Goal: Task Accomplishment & Management: Manage account settings

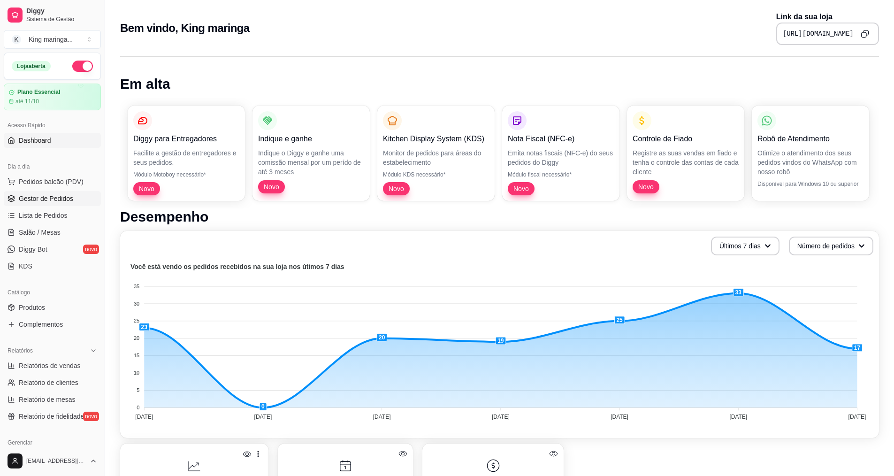
click at [59, 191] on link "Gestor de Pedidos" at bounding box center [52, 198] width 97 height 15
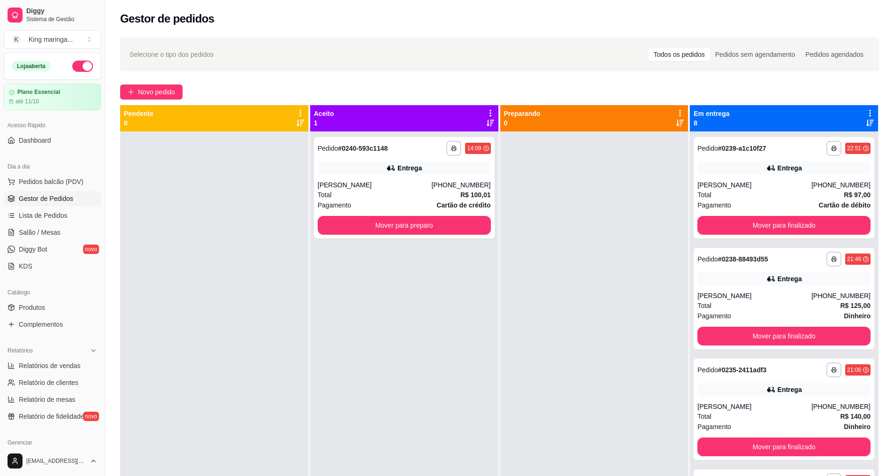
click at [616, 265] on div at bounding box center [594, 369] width 188 height 476
click at [521, 260] on div at bounding box center [594, 369] width 188 height 476
click at [866, 109] on icon at bounding box center [870, 113] width 8 height 8
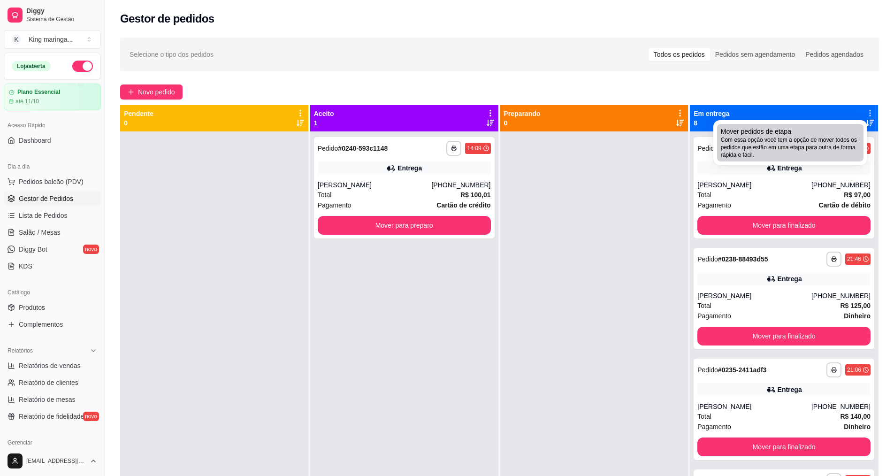
click at [787, 132] on span "Mover pedidos de etapa" at bounding box center [756, 131] width 70 height 9
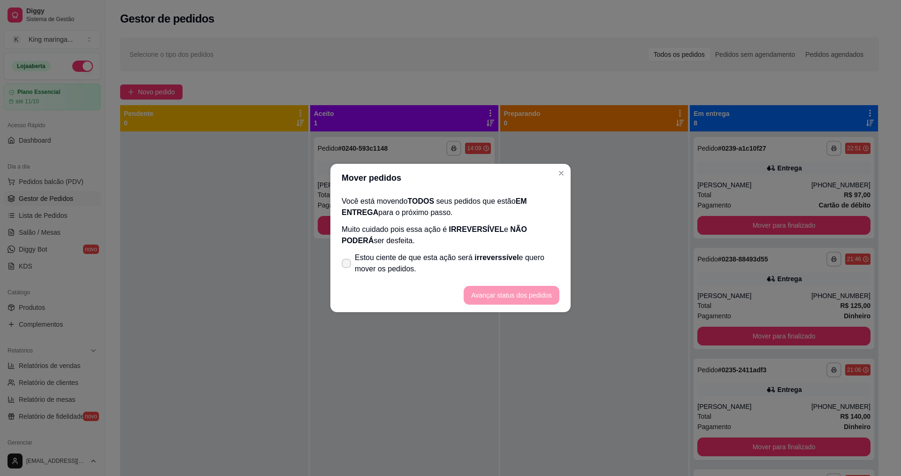
click at [358, 260] on span "Estou ciente de que esta ação será irreverssível e quero mover os pedidos." at bounding box center [457, 263] width 205 height 23
click at [347, 265] on input "Estou ciente de que esta ação será irreverssível e quero mover os pedidos." at bounding box center [344, 268] width 6 height 6
checkbox input "true"
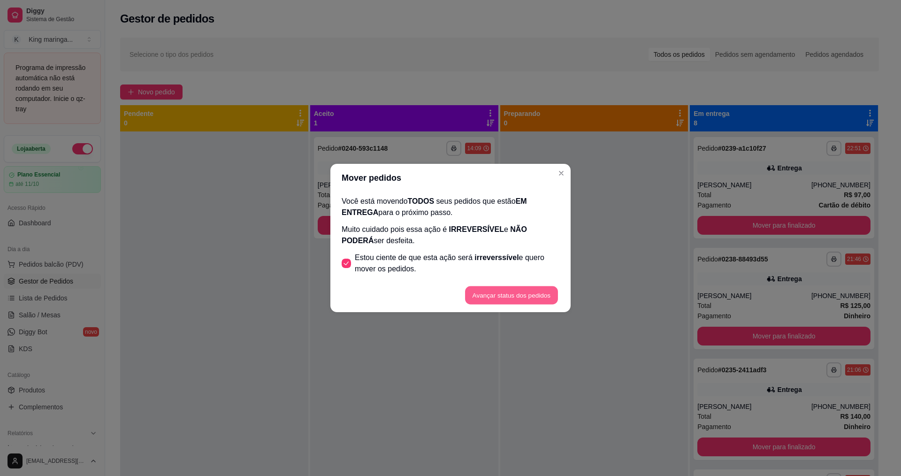
click at [507, 297] on button "Avançar status dos pedidos" at bounding box center [511, 295] width 93 height 18
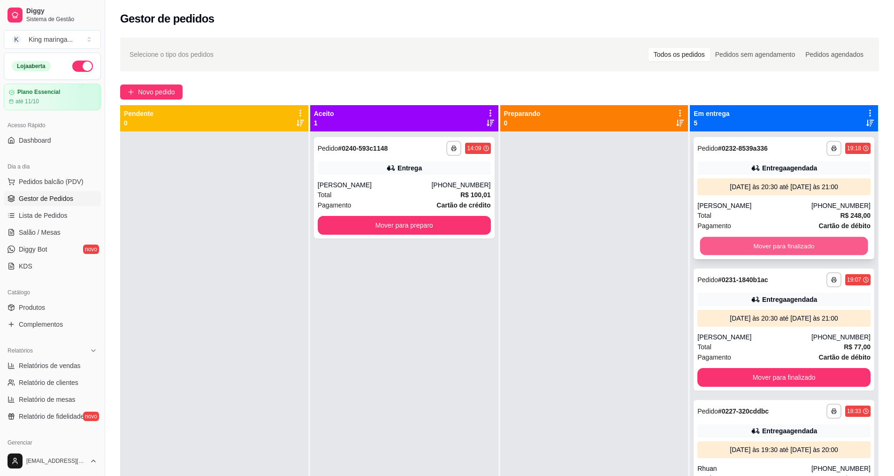
click at [770, 238] on button "Mover para finalizado" at bounding box center [784, 246] width 168 height 18
click at [769, 246] on button "Mover para finalizado" at bounding box center [784, 246] width 168 height 18
click at [769, 368] on button "Mover para finalizado" at bounding box center [783, 377] width 173 height 19
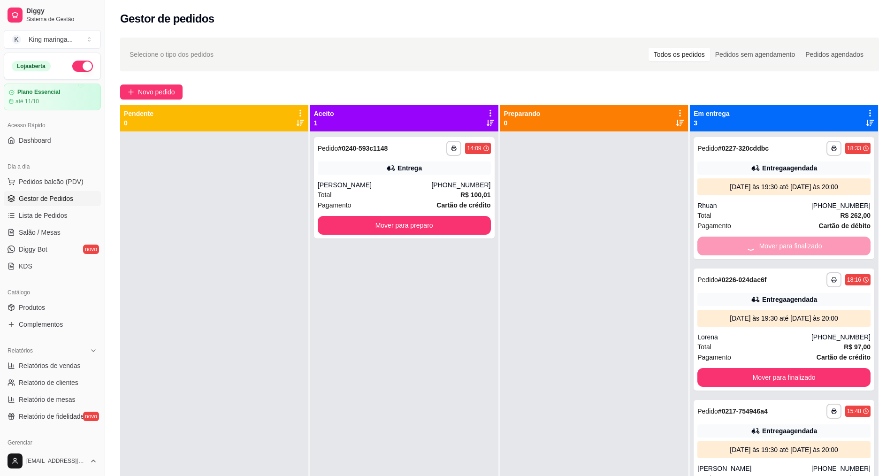
click at [769, 246] on div "Mover para finalizado" at bounding box center [783, 245] width 173 height 19
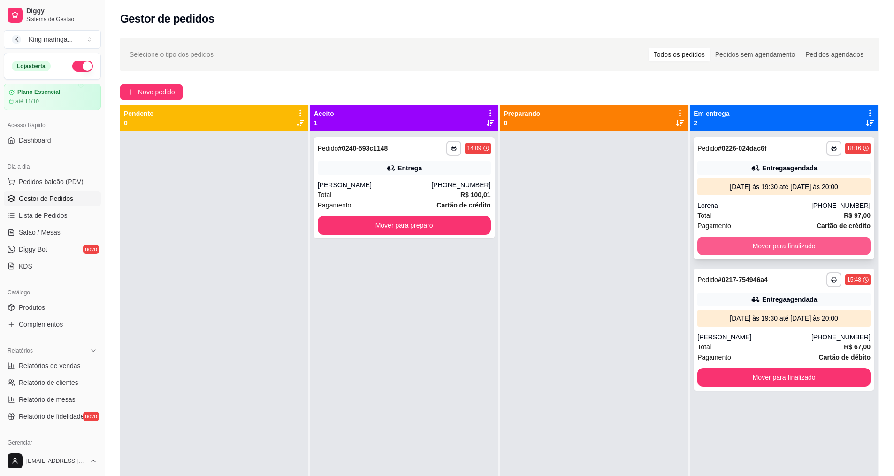
click at [761, 239] on button "Mover para finalizado" at bounding box center [783, 245] width 173 height 19
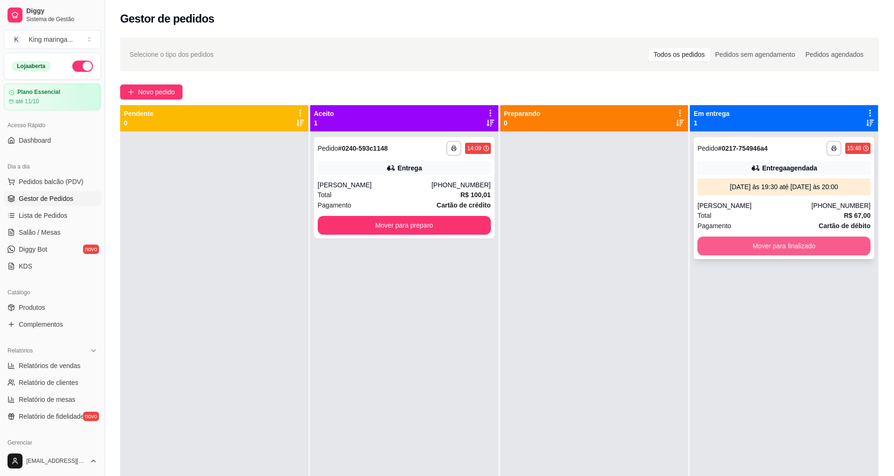
click at [759, 248] on button "Mover para finalizado" at bounding box center [783, 245] width 173 height 19
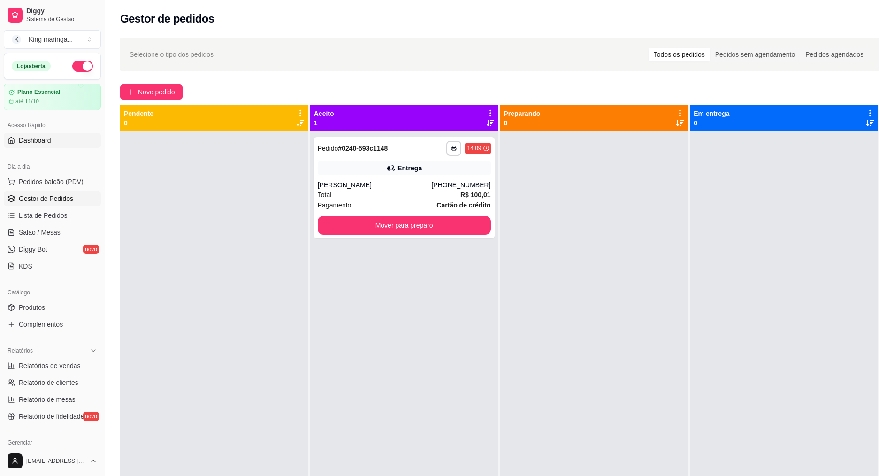
click at [27, 137] on span "Dashboard" at bounding box center [35, 140] width 32 height 9
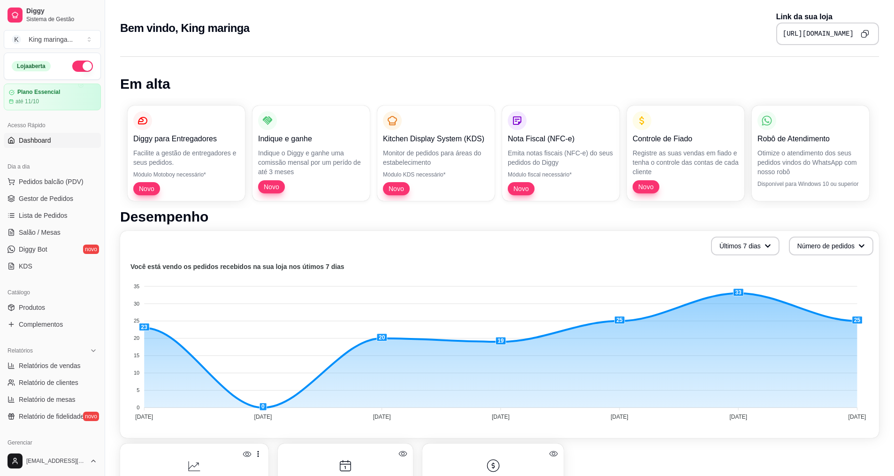
click at [864, 33] on icon "Copy to clipboard" at bounding box center [864, 34] width 8 height 8
click at [54, 197] on span "Gestor de Pedidos" at bounding box center [46, 198] width 54 height 9
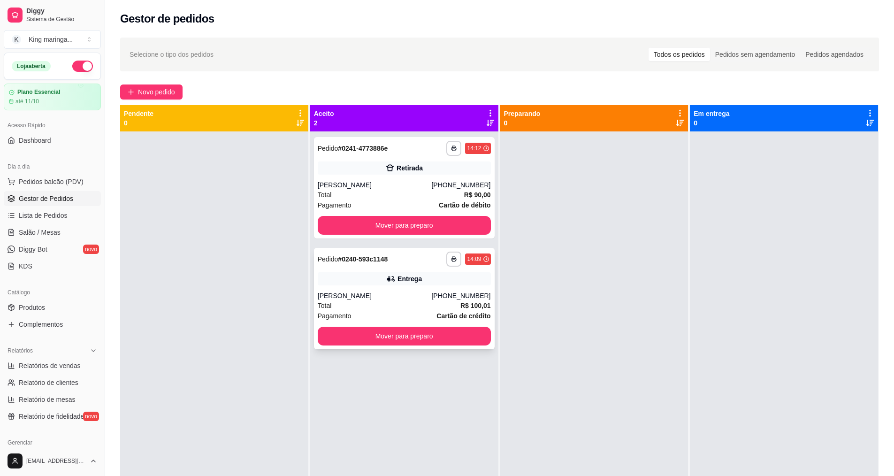
click at [379, 297] on div "[PERSON_NAME]" at bounding box center [375, 295] width 114 height 9
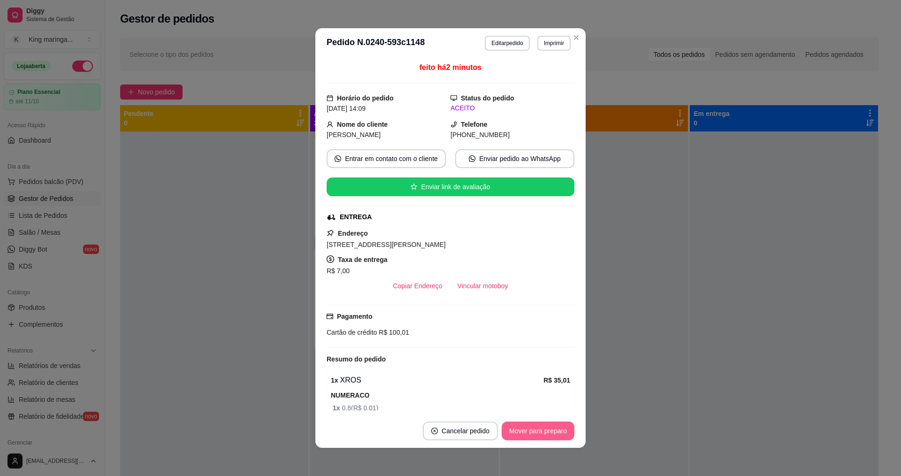
click at [533, 435] on button "Mover para preparo" at bounding box center [537, 430] width 73 height 19
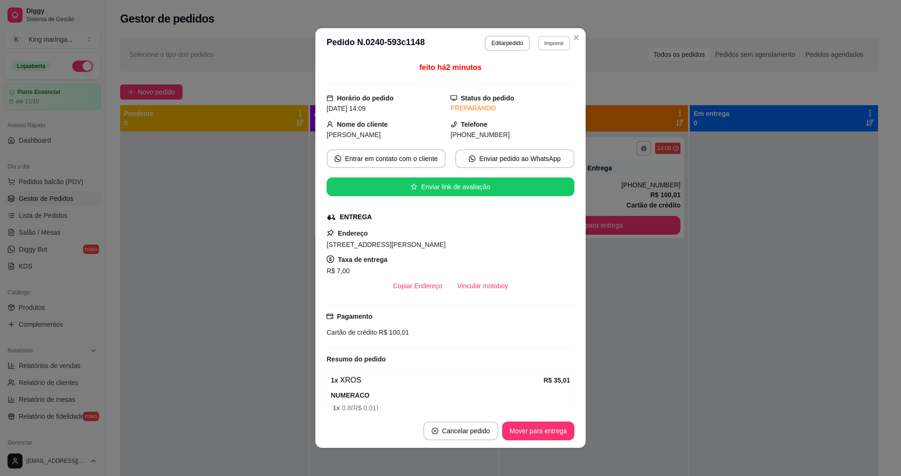
click at [544, 47] on button "Imprimir" at bounding box center [554, 43] width 32 height 15
click at [531, 71] on button "IMPRESSORA" at bounding box center [534, 75] width 68 height 15
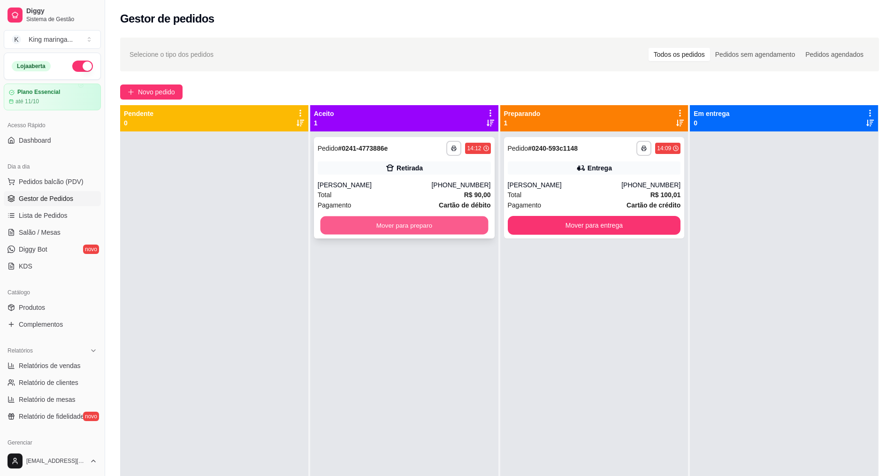
click at [429, 227] on button "Mover para preparo" at bounding box center [404, 225] width 168 height 18
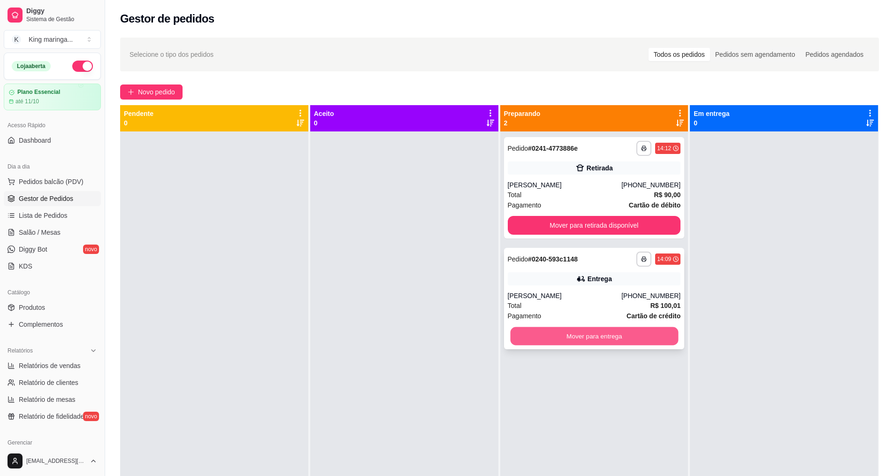
click at [583, 342] on button "Mover para entrega" at bounding box center [594, 336] width 168 height 18
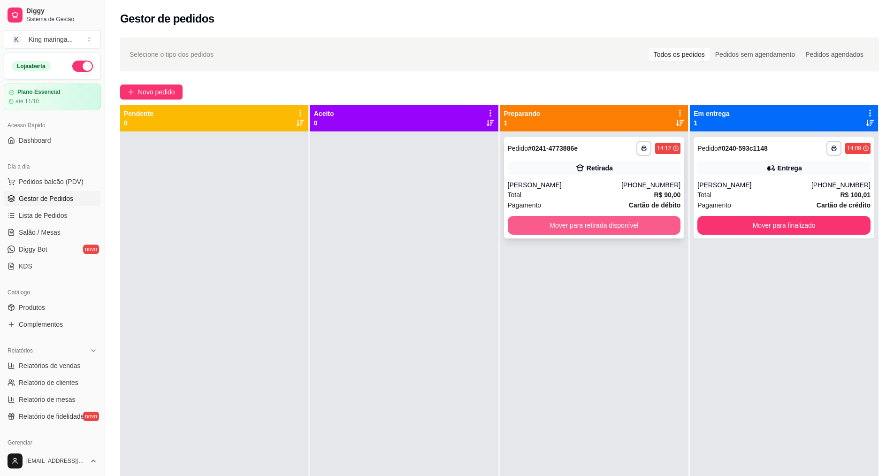
click at [622, 228] on button "Mover para retirada disponível" at bounding box center [594, 225] width 173 height 19
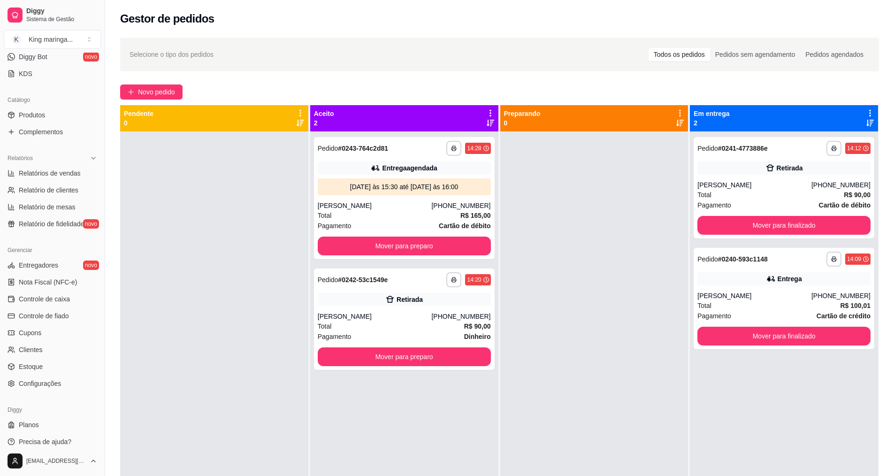
scroll to position [199, 0]
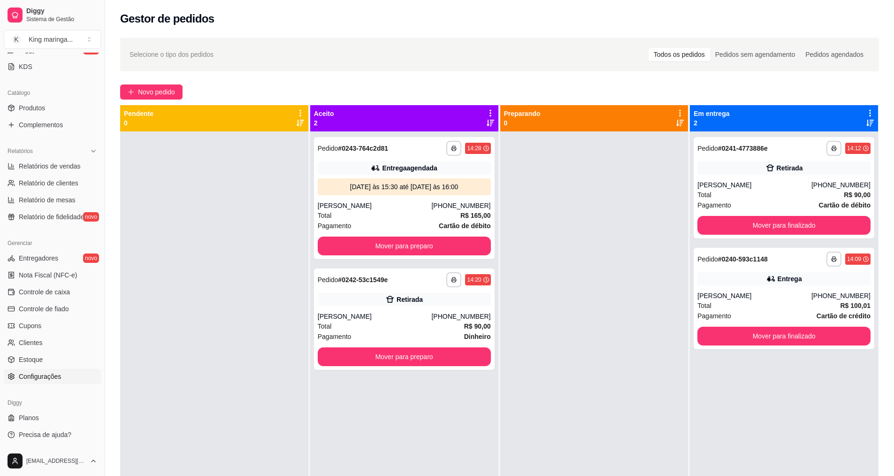
click at [43, 376] on span "Configurações" at bounding box center [40, 376] width 42 height 9
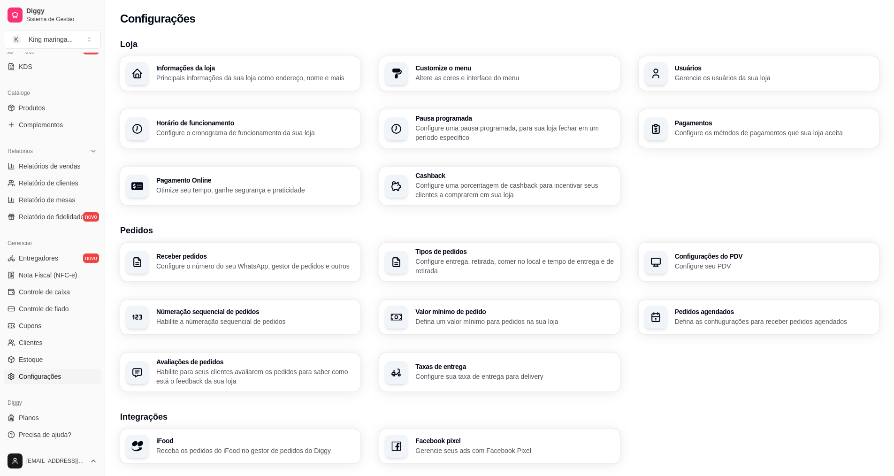
click at [463, 264] on p "Configure entrega, retirada, comer no local e tempo de entrega e de retirada" at bounding box center [514, 266] width 198 height 19
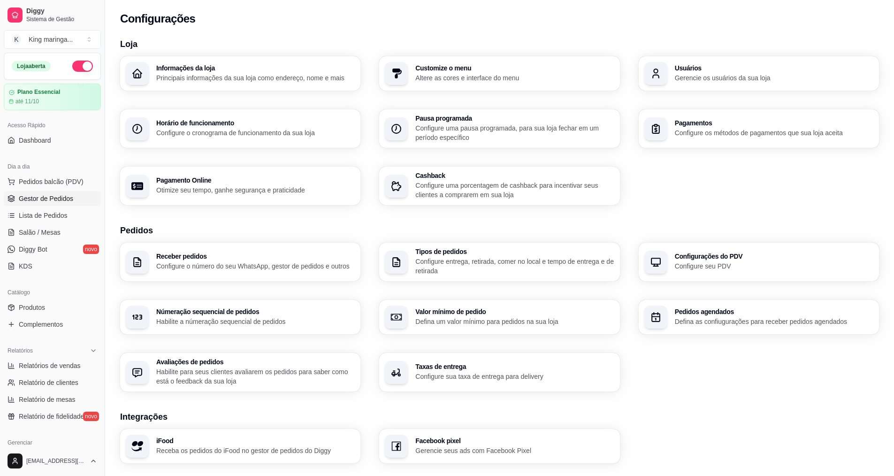
click at [60, 196] on span "Gestor de Pedidos" at bounding box center [46, 198] width 54 height 9
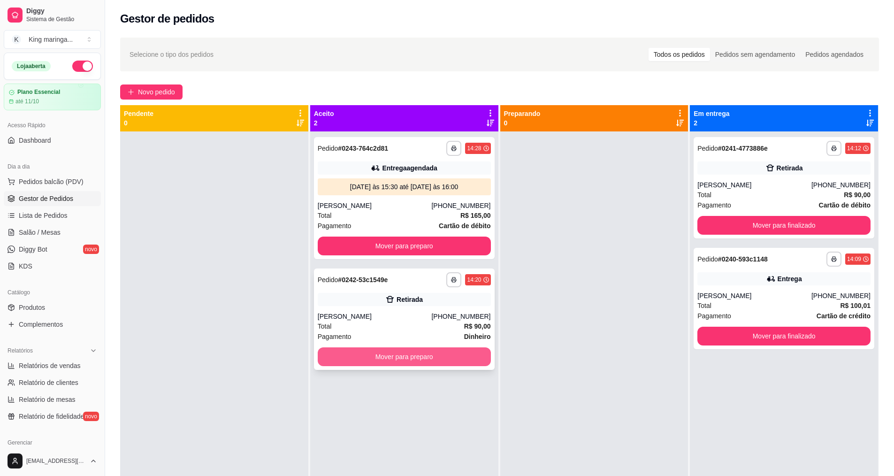
click at [387, 353] on button "Mover para preparo" at bounding box center [404, 356] width 173 height 19
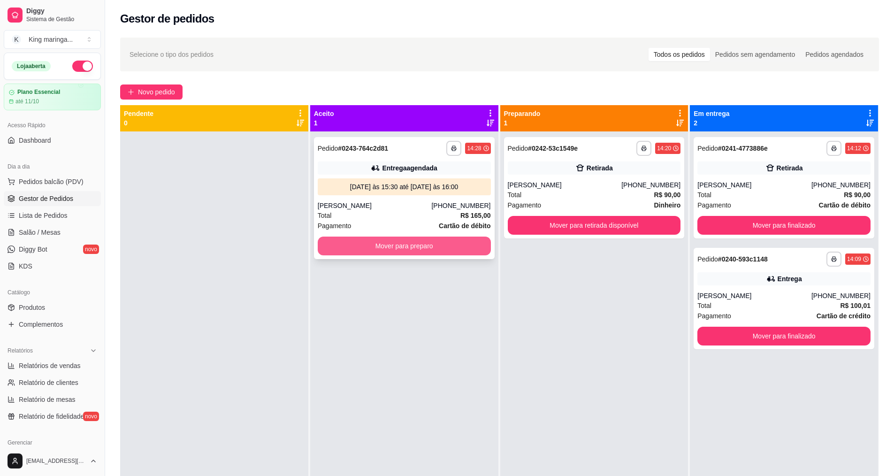
click at [425, 253] on button "Mover para preparo" at bounding box center [404, 245] width 173 height 19
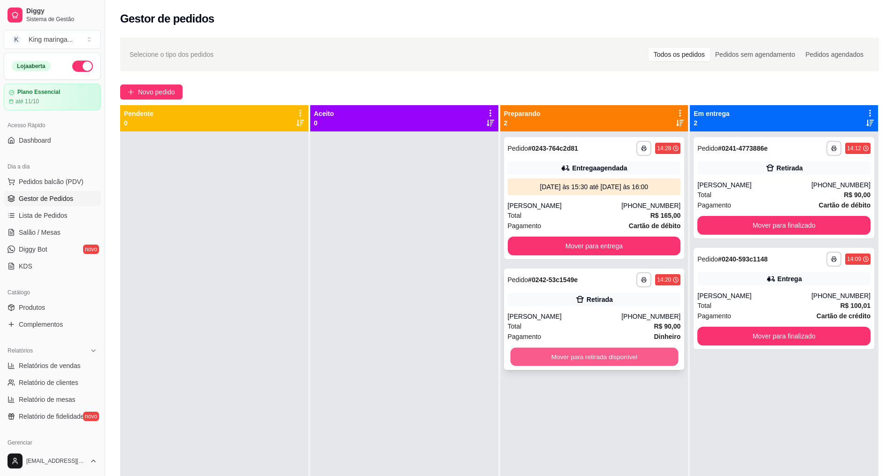
click at [585, 365] on button "Mover para retirada disponível" at bounding box center [594, 357] width 168 height 18
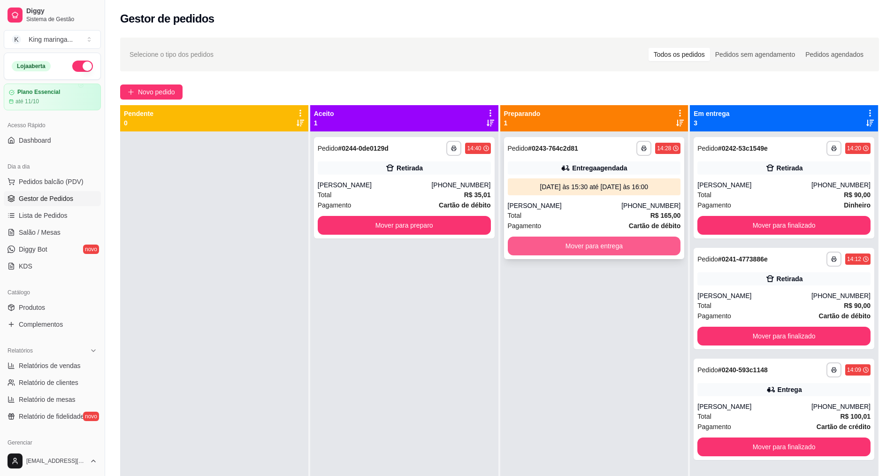
click at [553, 251] on button "Mover para entrega" at bounding box center [594, 245] width 173 height 19
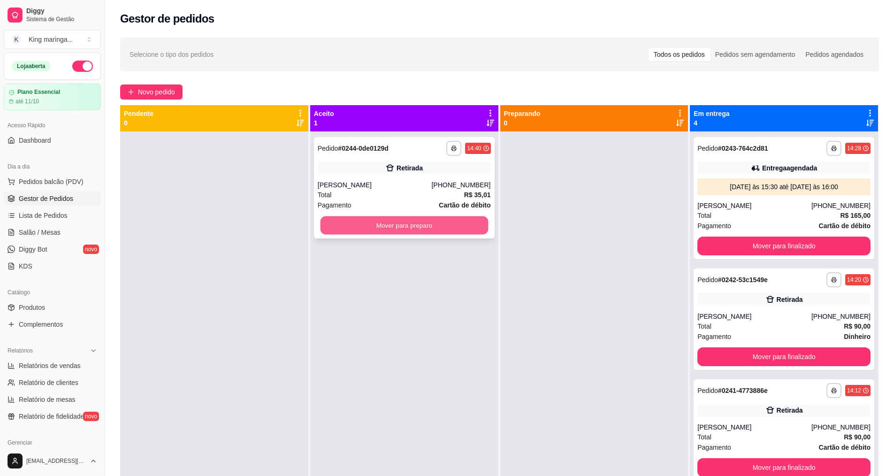
click at [440, 227] on button "Mover para preparo" at bounding box center [404, 225] width 168 height 18
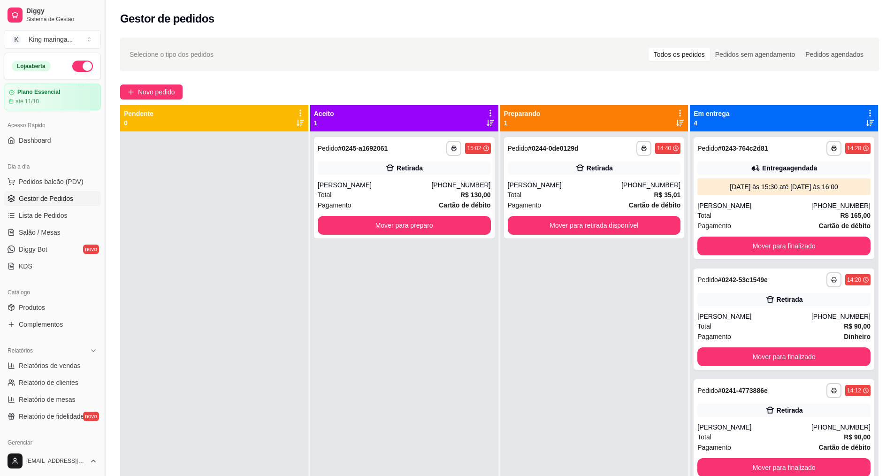
drag, startPoint x: 53, startPoint y: 143, endPoint x: 101, endPoint y: 136, distance: 48.4
click at [53, 143] on link "Dashboard" at bounding box center [52, 140] width 97 height 15
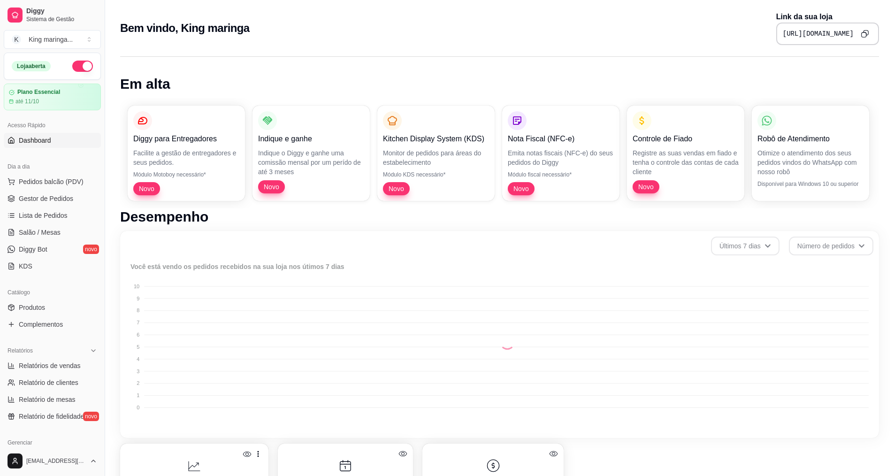
click at [870, 35] on button "Copy to clipboard" at bounding box center [864, 33] width 15 height 15
